Goal: Complete application form

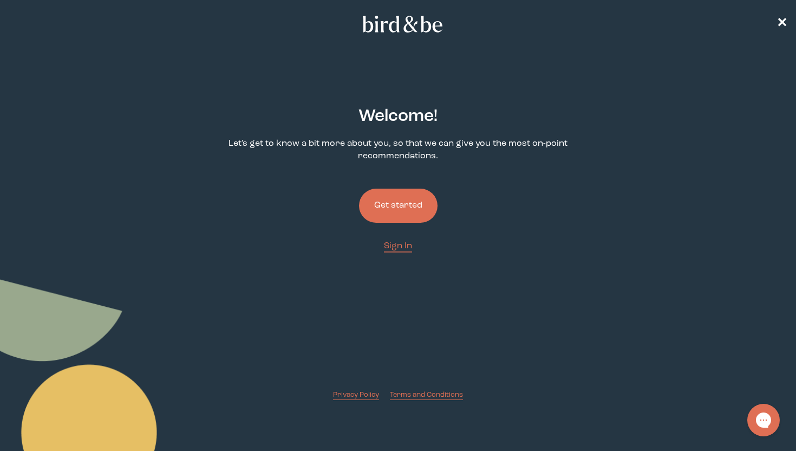
click at [410, 199] on button "Get started" at bounding box center [398, 206] width 79 height 34
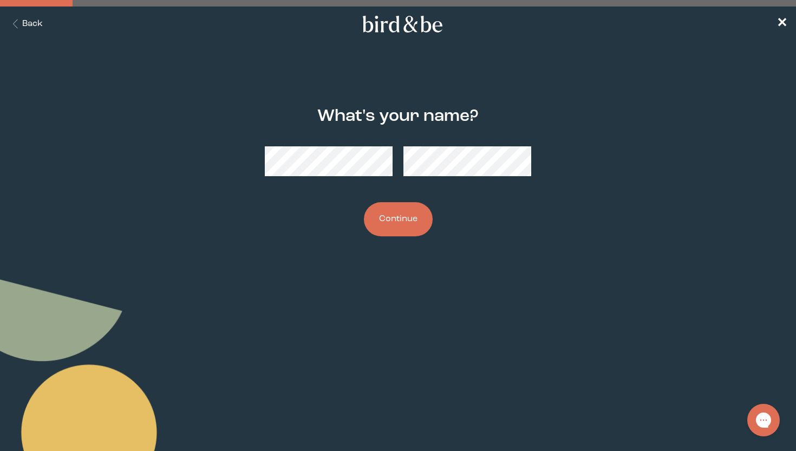
click at [399, 220] on button "Continue" at bounding box center [398, 219] width 69 height 34
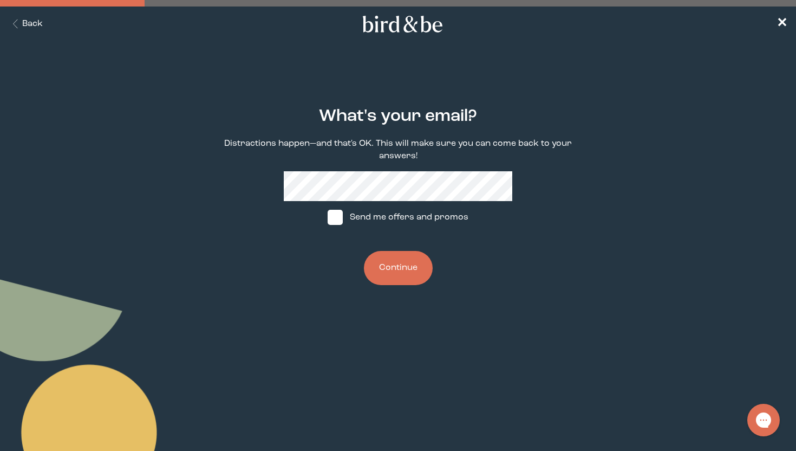
click at [399, 260] on button "Continue" at bounding box center [398, 268] width 69 height 34
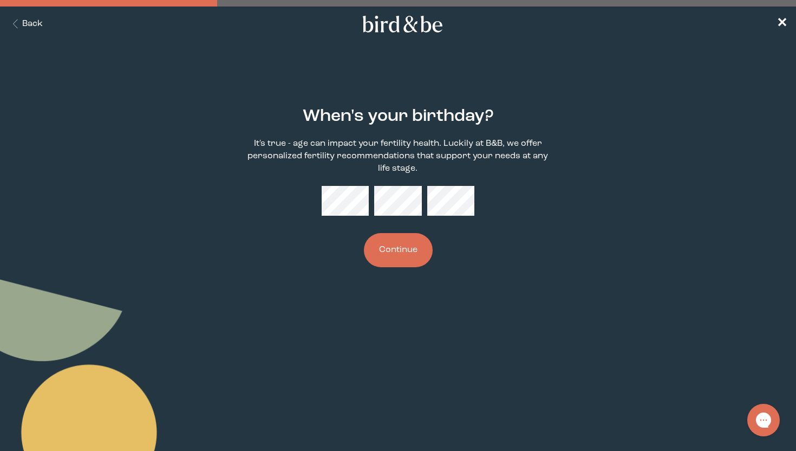
click at [394, 255] on button "Continue" at bounding box center [398, 250] width 69 height 34
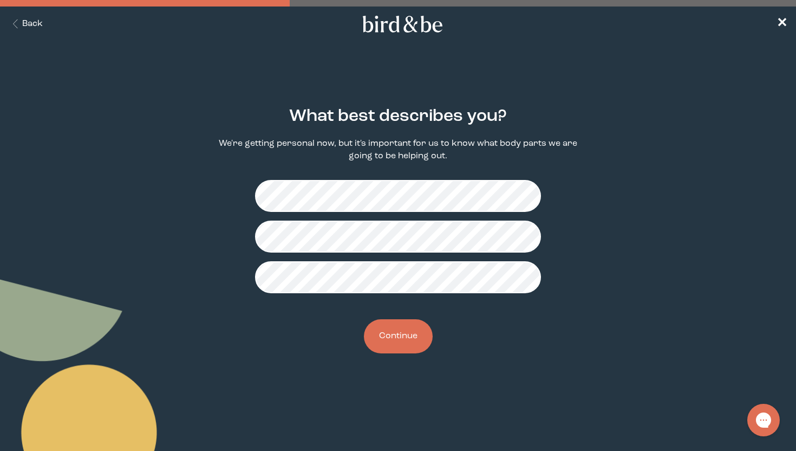
click at [411, 331] on button "Continue" at bounding box center [398, 336] width 69 height 34
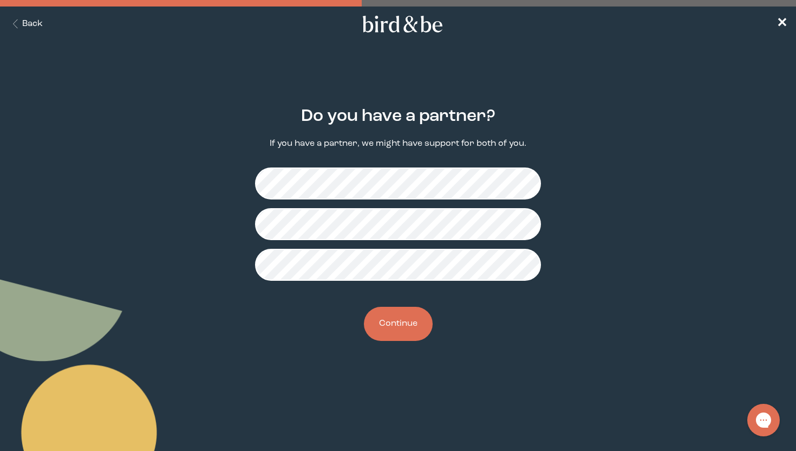
click at [400, 319] on button "Continue" at bounding box center [398, 324] width 69 height 34
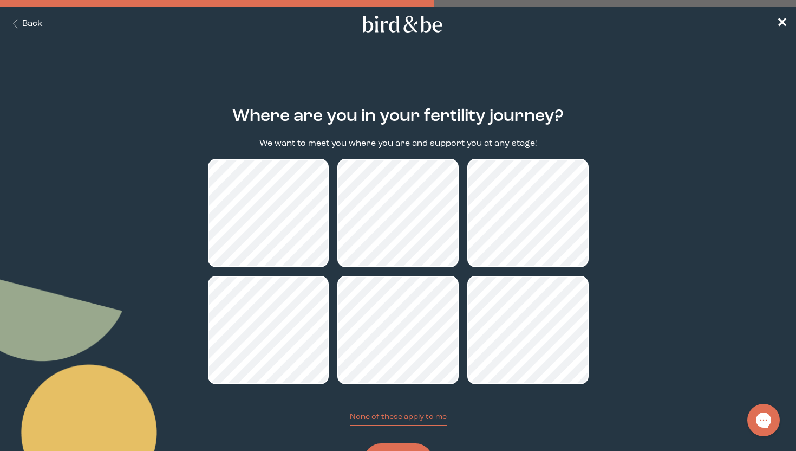
scroll to position [53, 0]
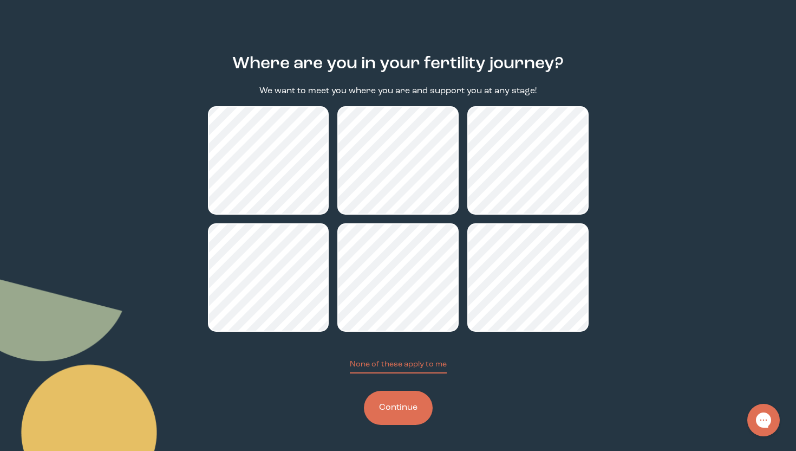
click at [385, 412] on button "Continue" at bounding box center [398, 408] width 69 height 34
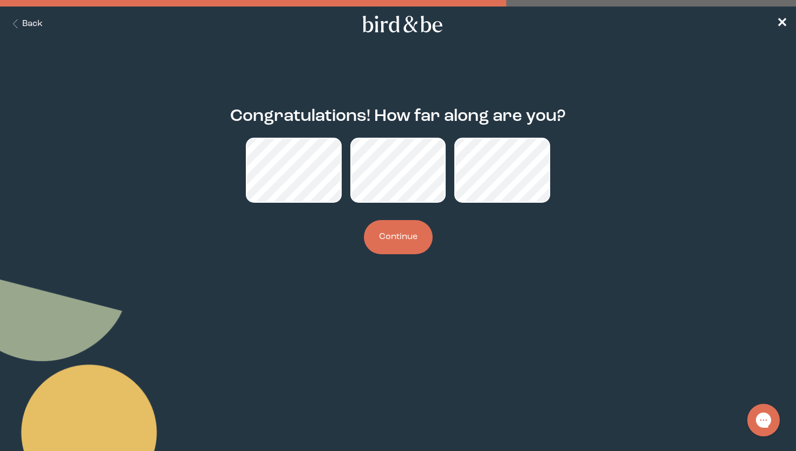
click at [417, 237] on button "Continue" at bounding box center [398, 237] width 69 height 34
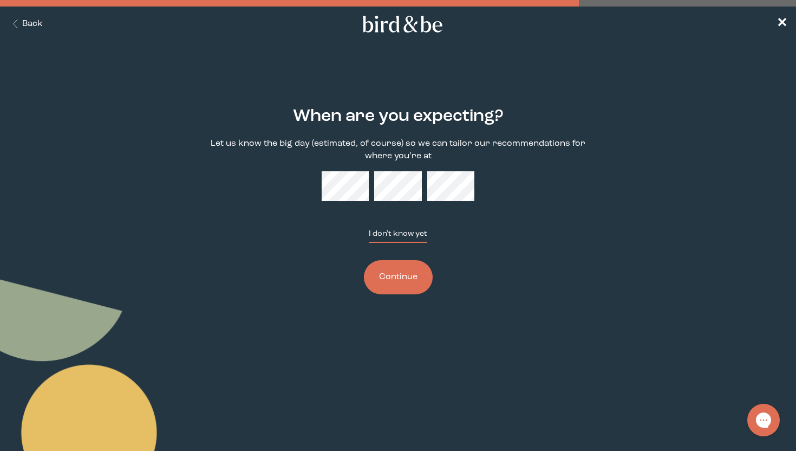
click at [414, 233] on button "I don't know yet" at bounding box center [398, 235] width 59 height 15
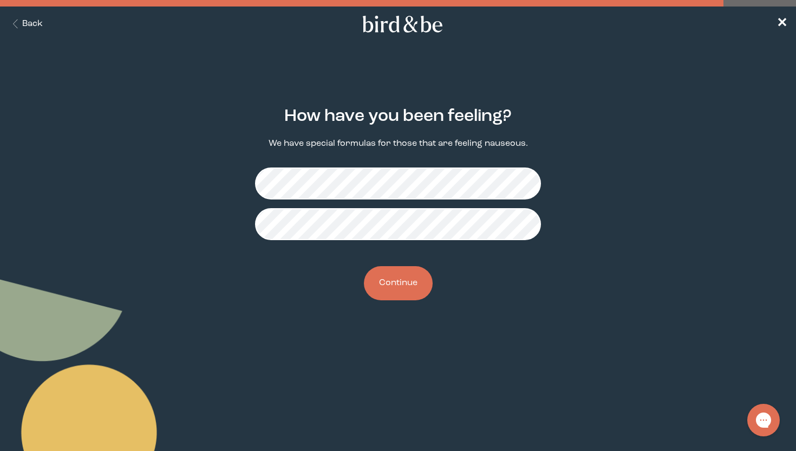
click at [397, 286] on button "Continue" at bounding box center [398, 283] width 69 height 34
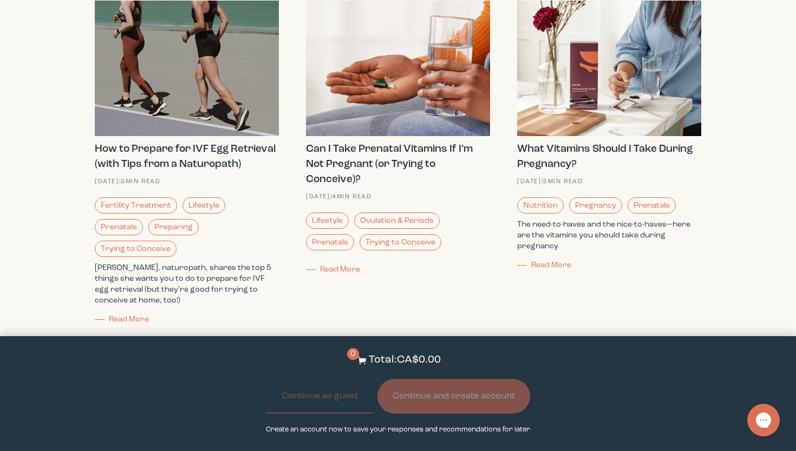
scroll to position [1259, 0]
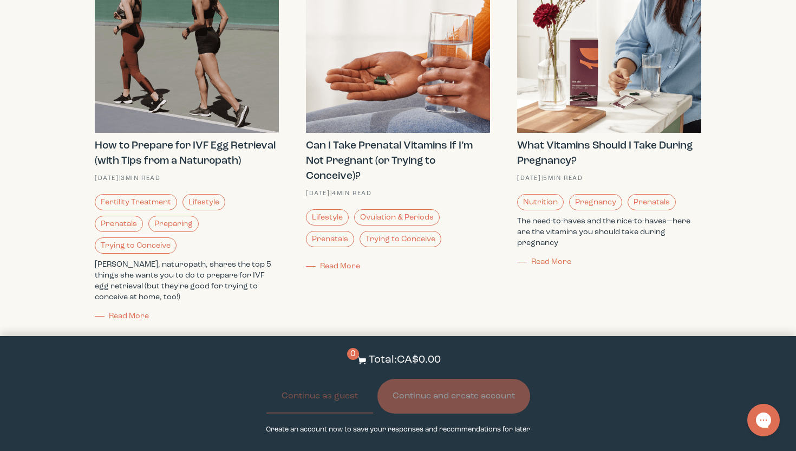
click at [544, 257] on div "What Vitamins Should I Take During Pregnancy? [DATE] | 5 min read Nutrition Pre…" at bounding box center [609, 203] width 184 height 130
click at [550, 262] on span "Read More" at bounding box center [551, 262] width 40 height 8
